Goal: Transaction & Acquisition: Purchase product/service

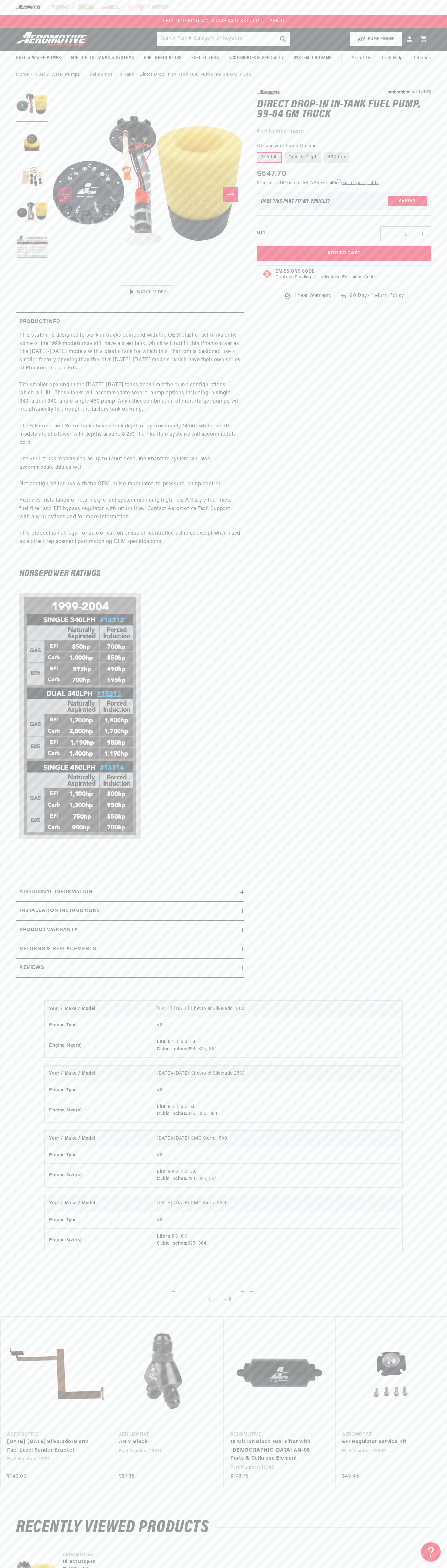
click at [316, 22] on div "FREE SHIPPING OVER $109.00 (EXCL. FUEL TANKS)" at bounding box center [224, 21] width 447 height 13
click at [333, 1563] on html "Skip to content Your cart Your cart is empty Loading... You may also like Subto…" at bounding box center [224, 784] width 447 height 1568
click at [0, 0] on div "POPUP Form" at bounding box center [0, 0] width 0 height 0
